Goal: Check status: Check status

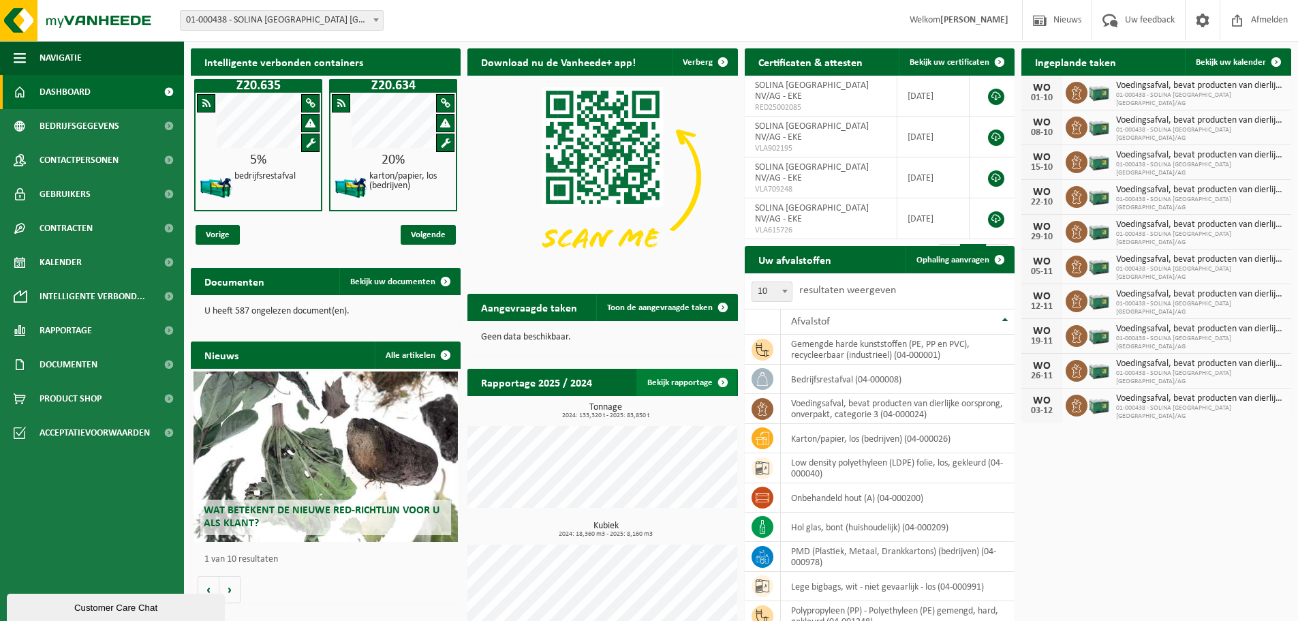
click at [688, 380] on link "Bekijk rapportage" at bounding box center [687, 382] width 100 height 27
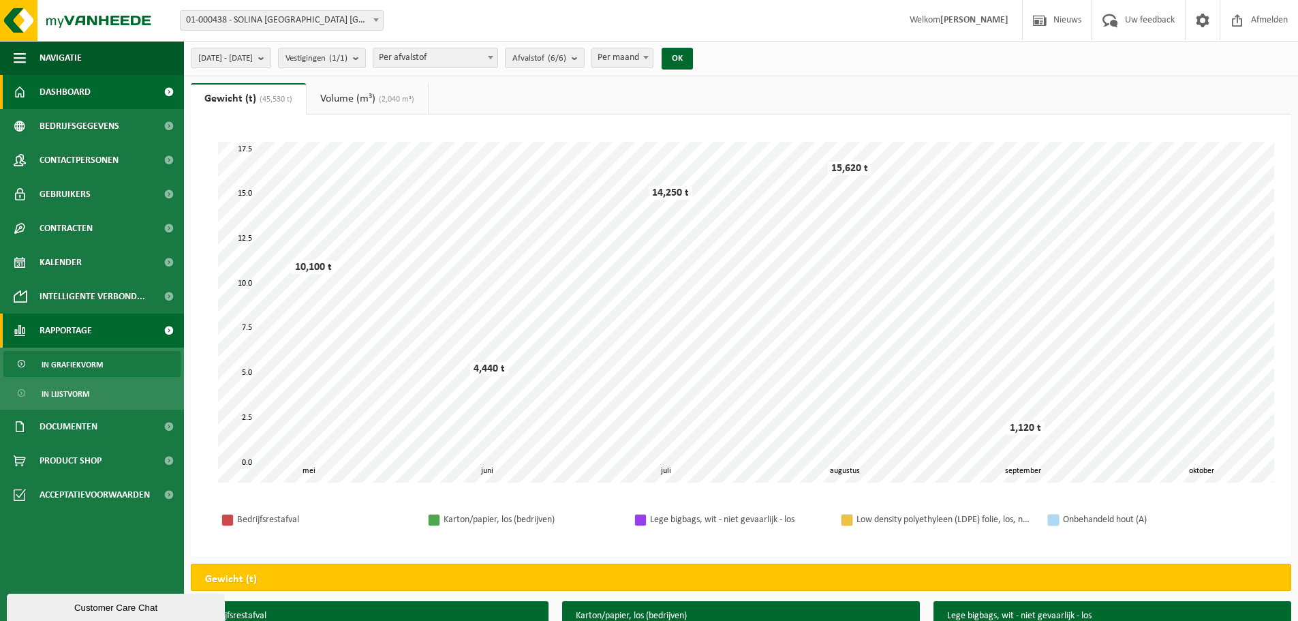
click at [77, 93] on span "Dashboard" at bounding box center [65, 92] width 51 height 34
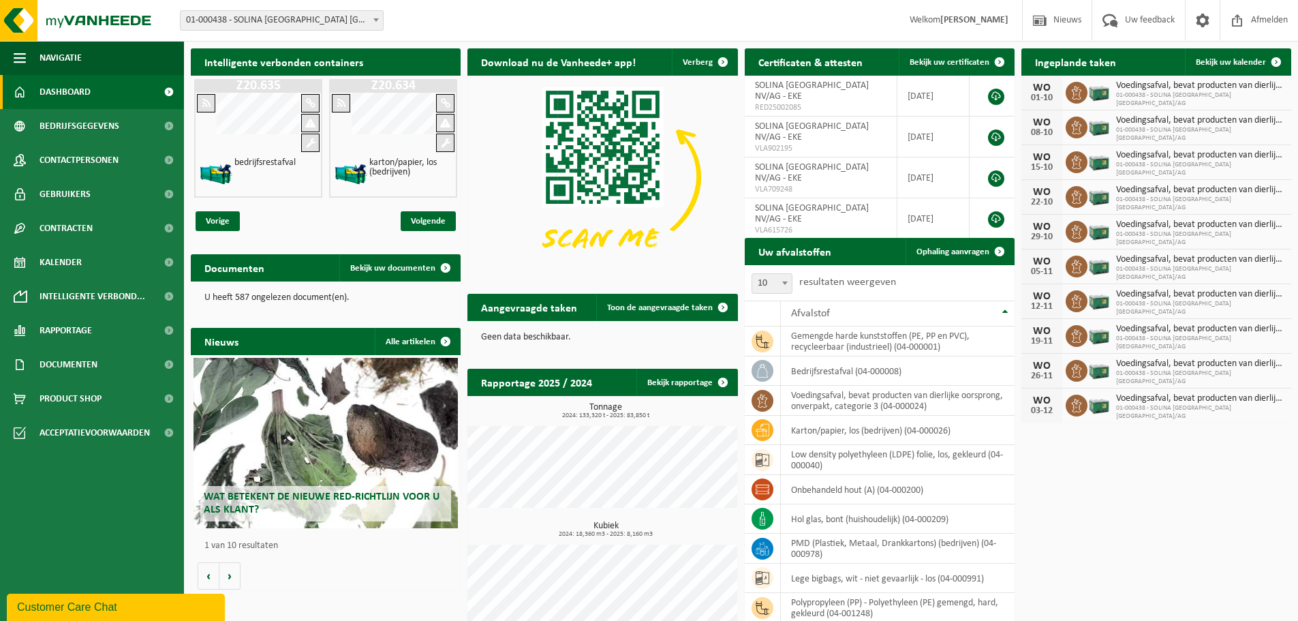
click at [373, 18] on span at bounding box center [376, 20] width 14 height 18
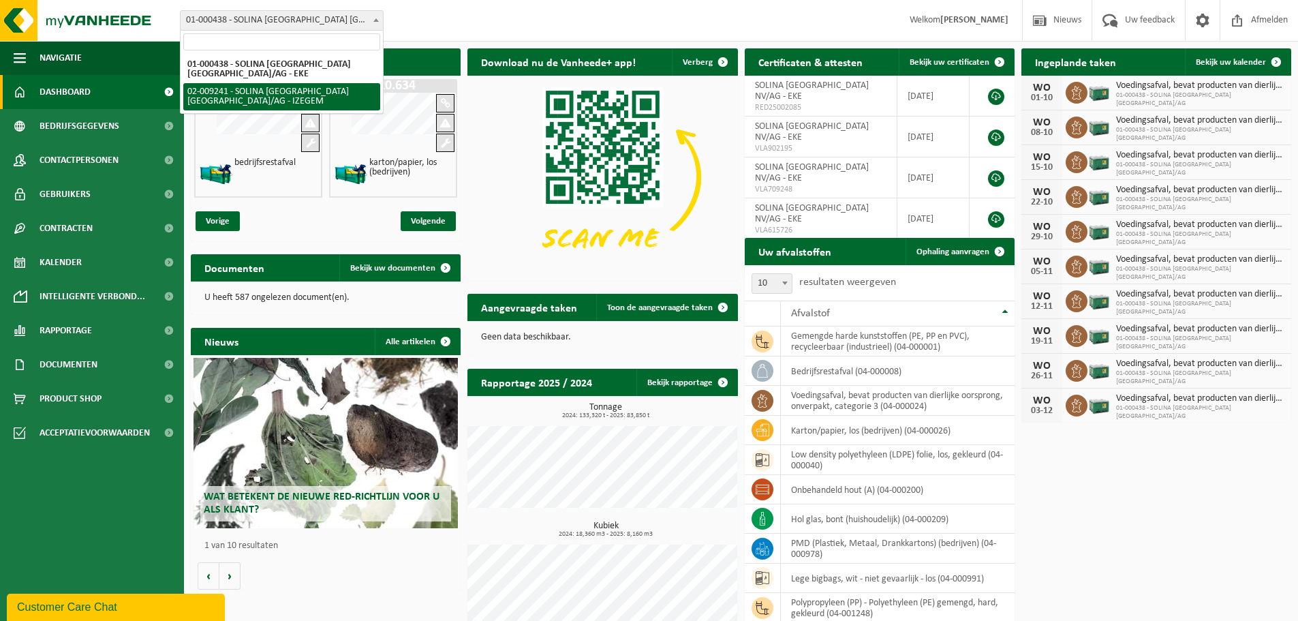
select select "13150"
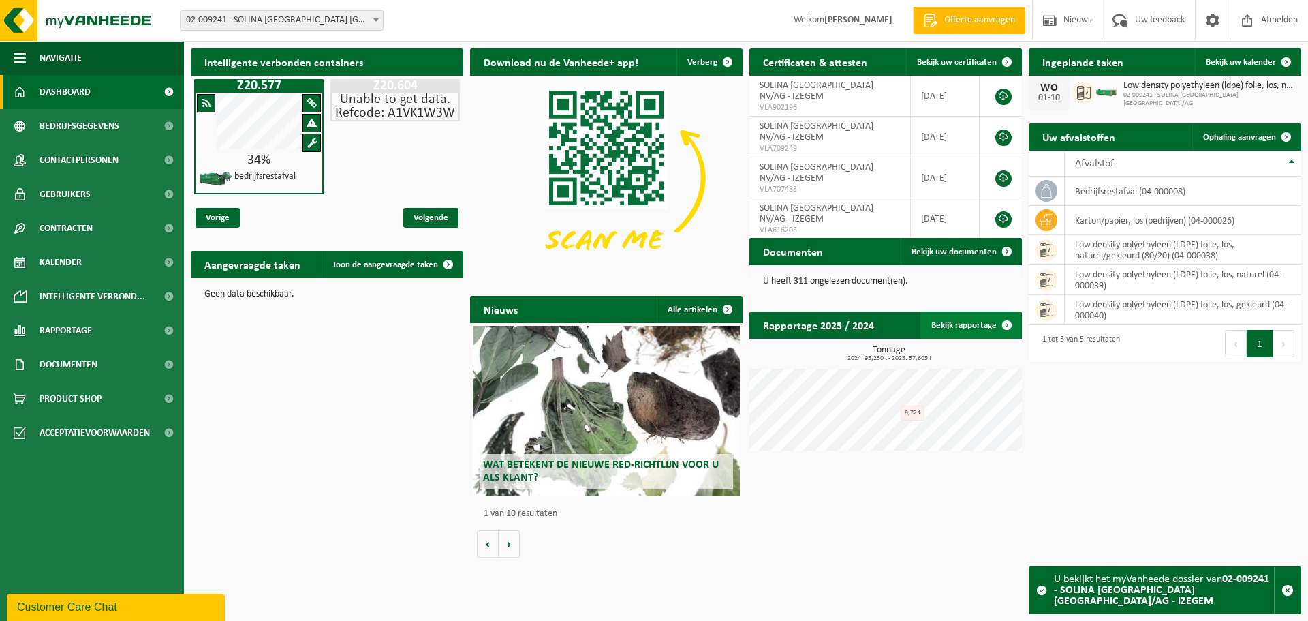
click at [950, 321] on link "Bekijk rapportage" at bounding box center [971, 324] width 100 height 27
